Goal: Task Accomplishment & Management: Use online tool/utility

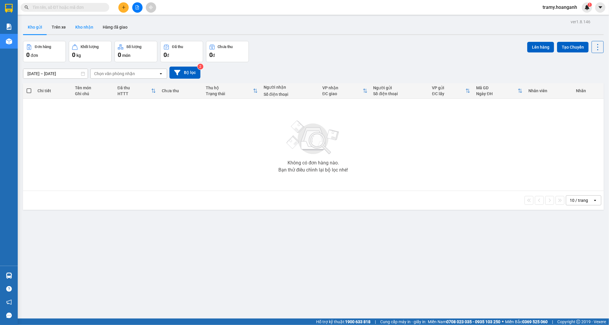
click at [82, 25] on button "Kho nhận" at bounding box center [84, 27] width 27 height 14
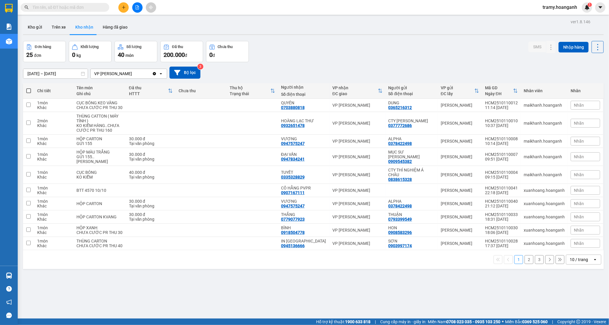
click at [570, 257] on div "10 / trang" at bounding box center [579, 260] width 18 height 6
click at [573, 246] on span "100 / trang" at bounding box center [575, 243] width 21 height 6
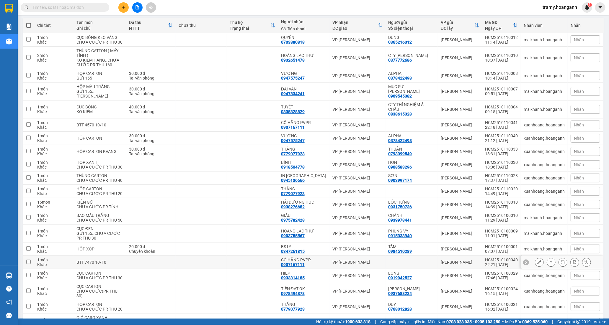
scroll to position [98, 0]
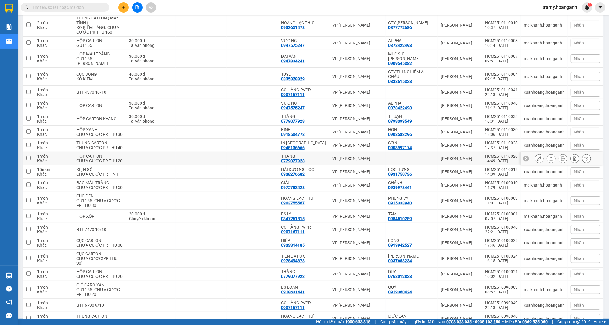
click at [250, 152] on td at bounding box center [252, 158] width 51 height 13
checkbox input "true"
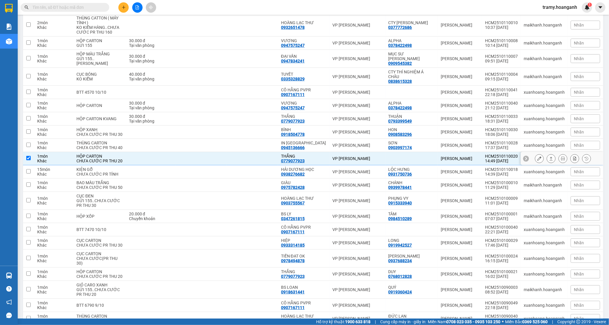
click at [535, 155] on button at bounding box center [539, 159] width 8 height 10
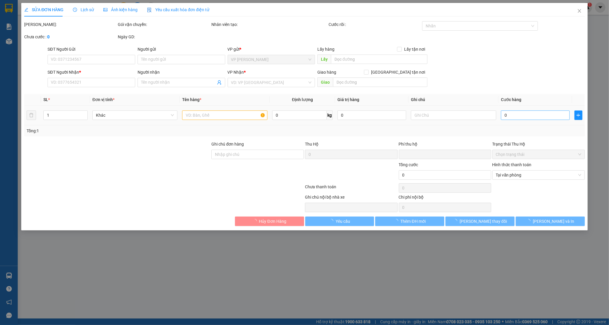
type input "0779077923"
type input "THẮNG"
type input "0"
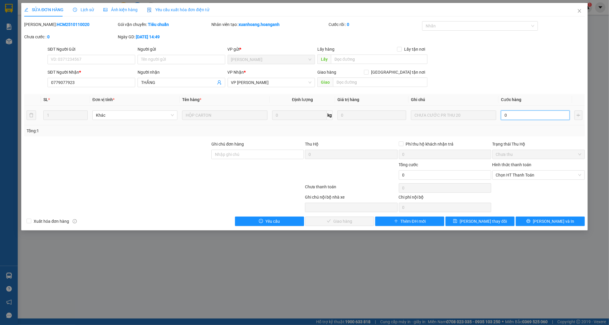
click at [524, 115] on input "0" at bounding box center [535, 115] width 69 height 9
type input "2"
type input "20"
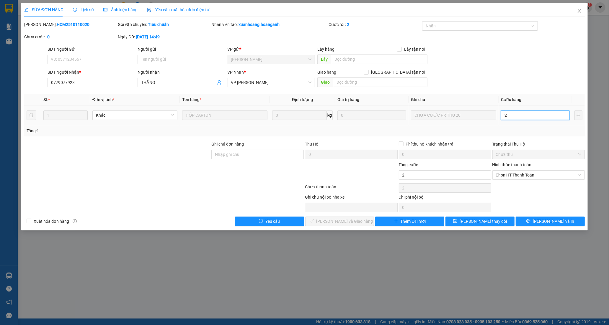
type input "20"
type input "20.000"
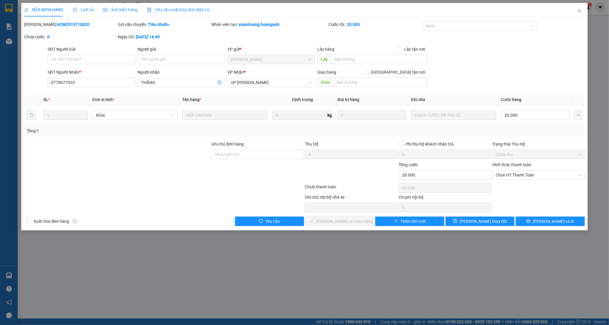
click at [518, 170] on div "Hình thức thanh toán" at bounding box center [538, 166] width 92 height 9
click at [503, 178] on span "Chọn HT Thanh Toán" at bounding box center [538, 175] width 85 height 9
drag, startPoint x: 501, startPoint y: 184, endPoint x: 475, endPoint y: 200, distance: 30.2
click at [501, 185] on div "Tại văn phòng" at bounding box center [538, 187] width 85 height 6
type input "0"
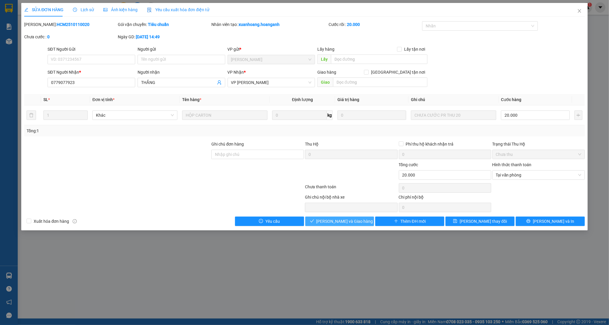
click at [359, 223] on button "[PERSON_NAME] và Giao hàng" at bounding box center [339, 221] width 69 height 9
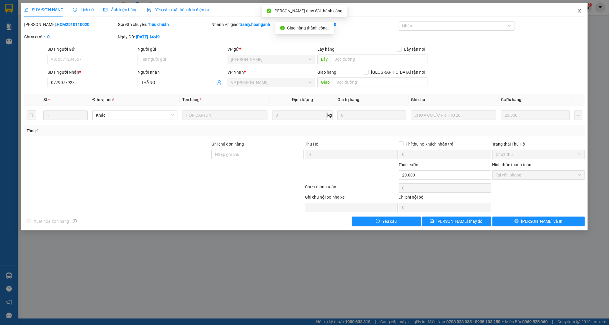
click at [579, 10] on icon "close" at bounding box center [579, 11] width 5 height 5
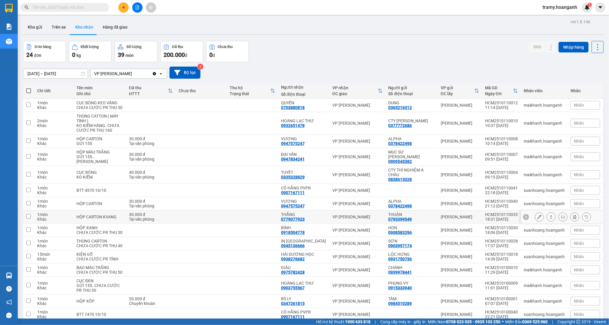
click at [301, 217] on div "0779077923" at bounding box center [293, 219] width 24 height 5
click at [341, 215] on div "VP [PERSON_NAME]" at bounding box center [357, 217] width 50 height 5
checkbox input "true"
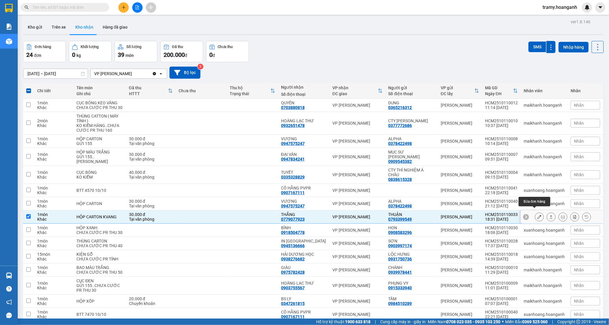
click at [537, 215] on icon at bounding box center [539, 217] width 4 height 4
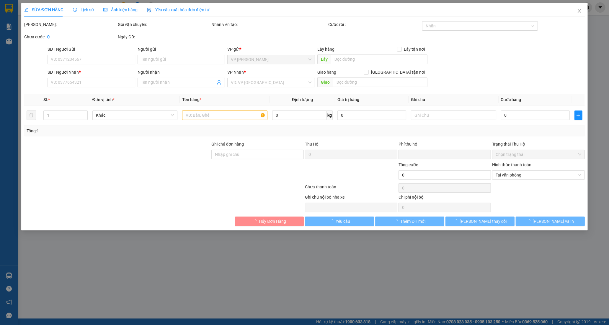
type input "0793399549"
type input "THUẬN"
type input "0779077923"
type input "THẮNG"
type input "0"
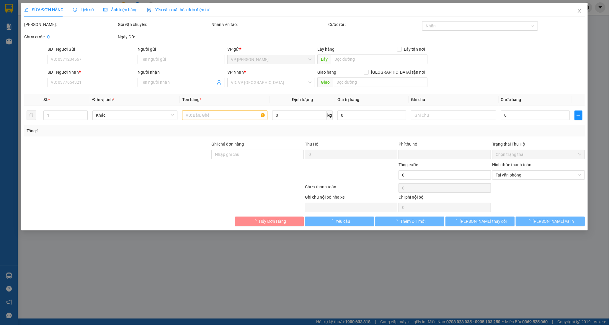
type input "30.000"
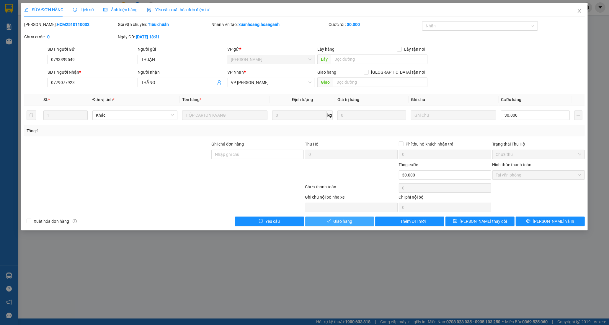
click at [346, 223] on span "Giao hàng" at bounding box center [342, 221] width 19 height 6
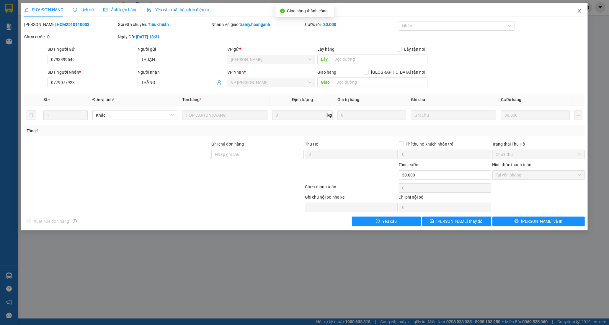
click at [579, 12] on icon "close" at bounding box center [579, 11] width 5 height 5
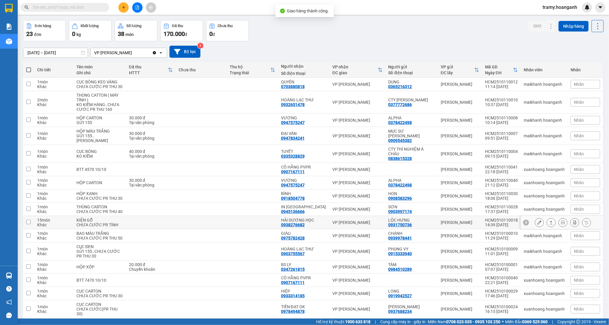
scroll to position [66, 0]
